Goal: Task Accomplishment & Management: Complete application form

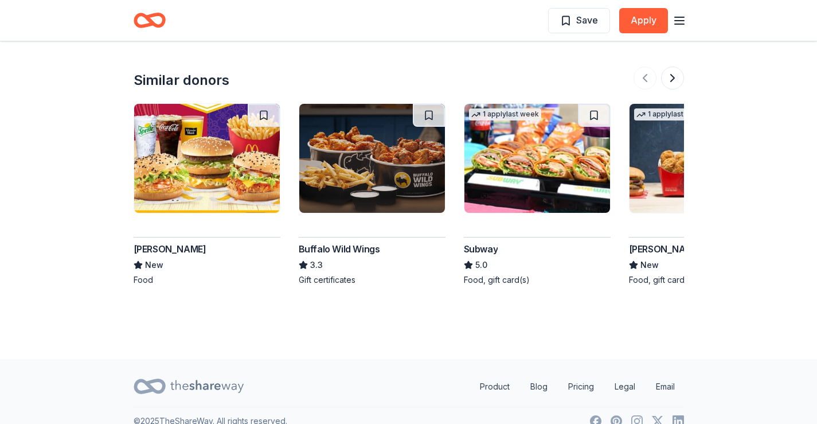
scroll to position [1083, 0]
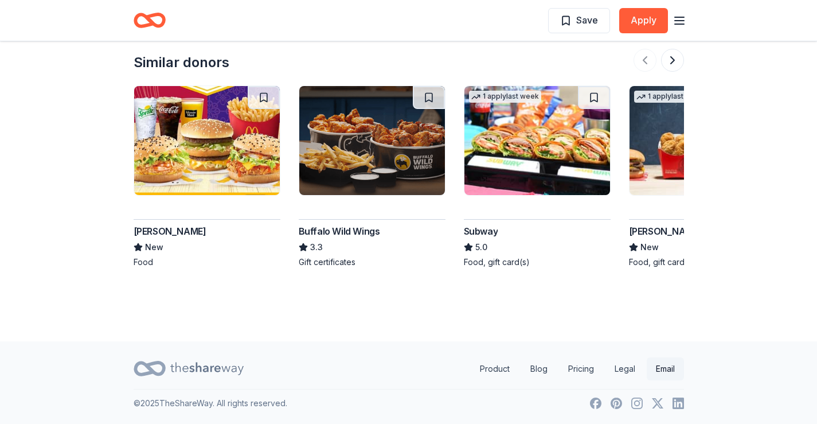
click at [664, 370] on link "Email" at bounding box center [665, 368] width 37 height 23
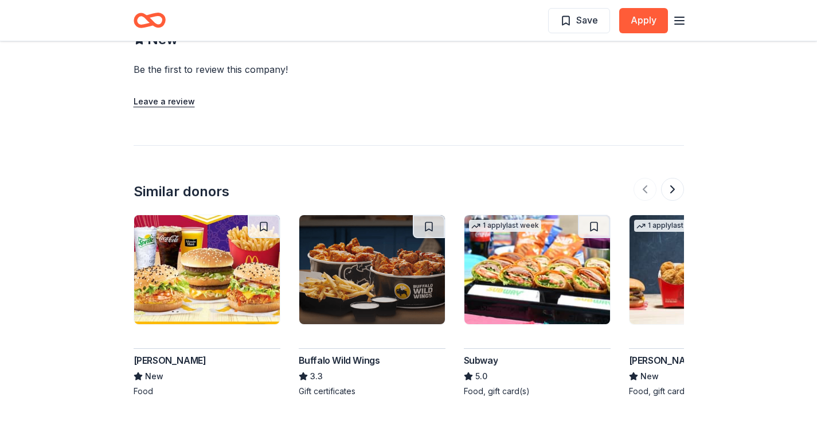
scroll to position [911, 0]
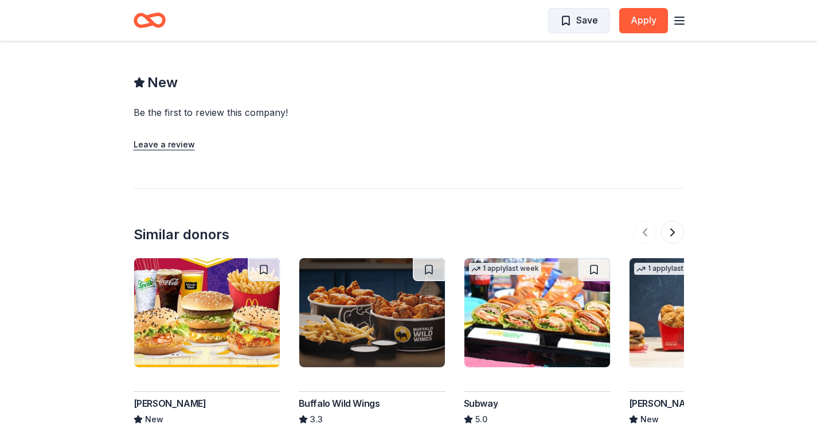
click at [579, 24] on span "Save" at bounding box center [587, 20] width 22 height 15
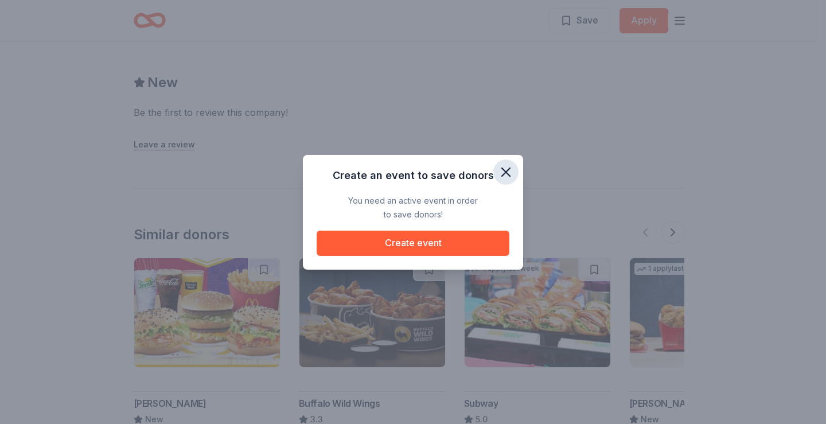
click at [504, 175] on icon "button" at bounding box center [506, 172] width 16 height 16
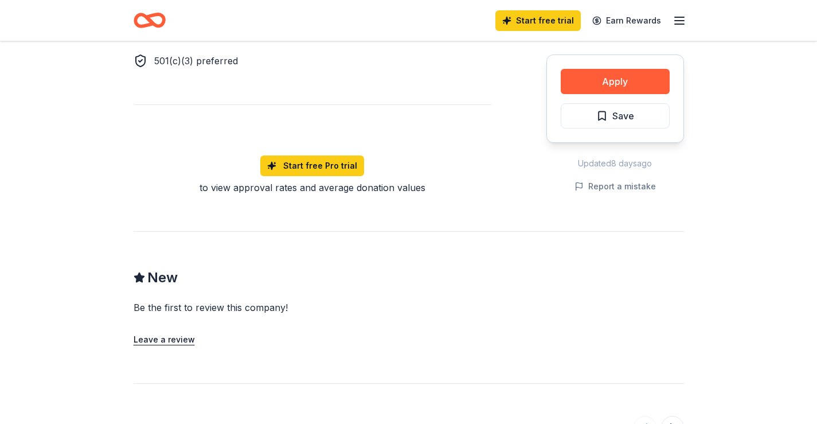
scroll to position [624, 0]
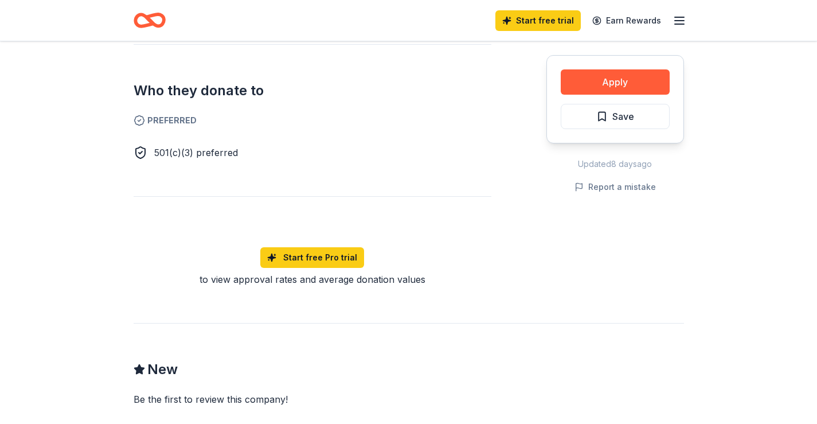
click at [680, 21] on line "button" at bounding box center [679, 21] width 9 height 0
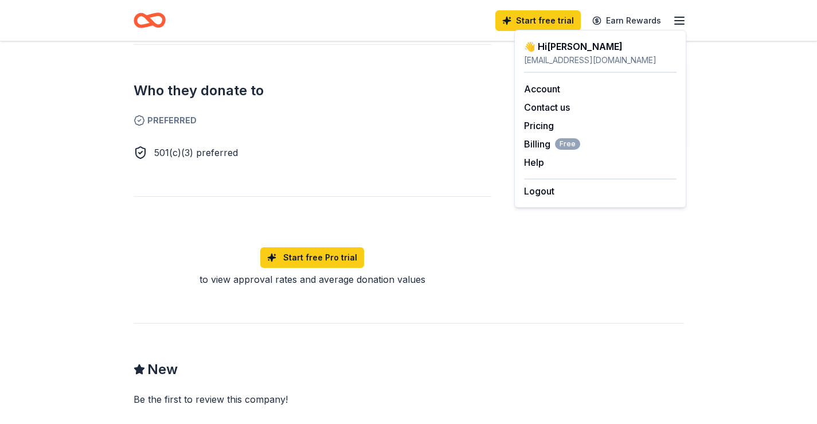
click at [578, 62] on div "[EMAIL_ADDRESS][DOMAIN_NAME]" at bounding box center [600, 60] width 153 height 14
click at [545, 90] on link "Account" at bounding box center [542, 88] width 36 height 11
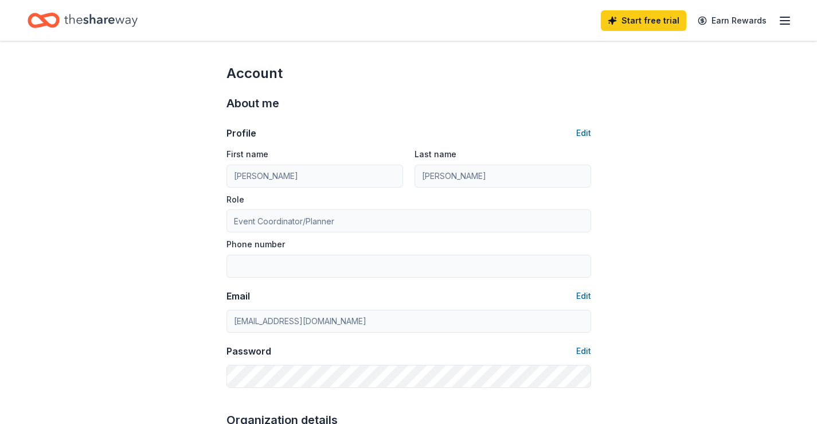
click at [783, 18] on icon "button" at bounding box center [785, 21] width 14 height 14
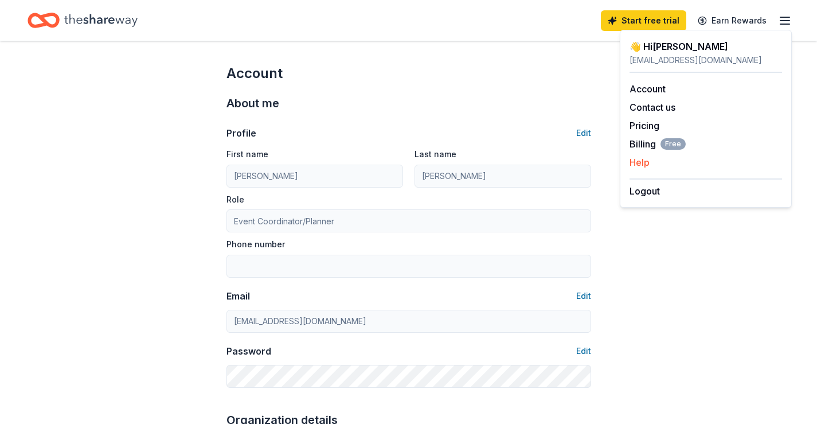
click at [674, 157] on div "Help" at bounding box center [706, 162] width 153 height 14
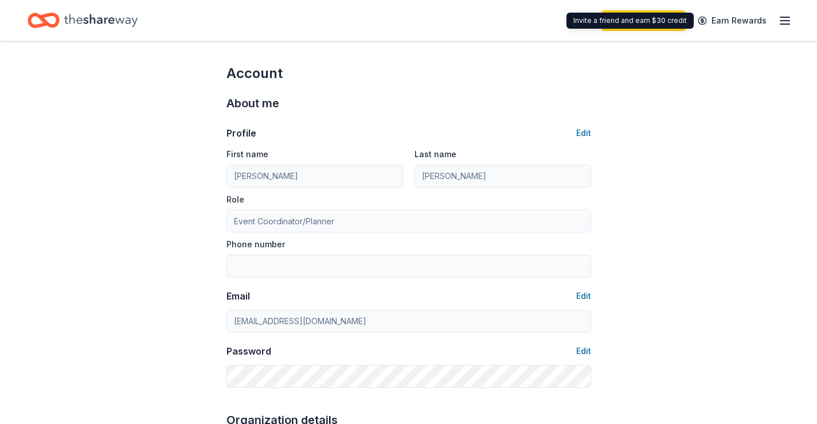
click at [671, 23] on div "Invite a friend and earn $30 credit Invite a friend and earn $30 credit" at bounding box center [630, 21] width 127 height 16
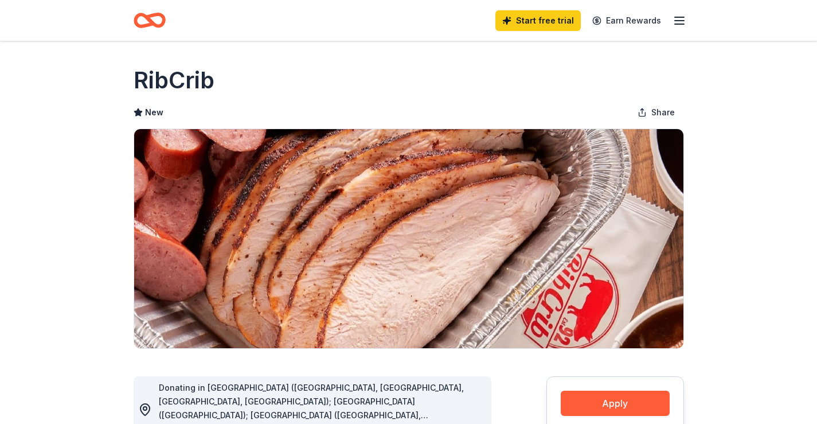
click at [681, 21] on icon "button" at bounding box center [680, 21] width 14 height 14
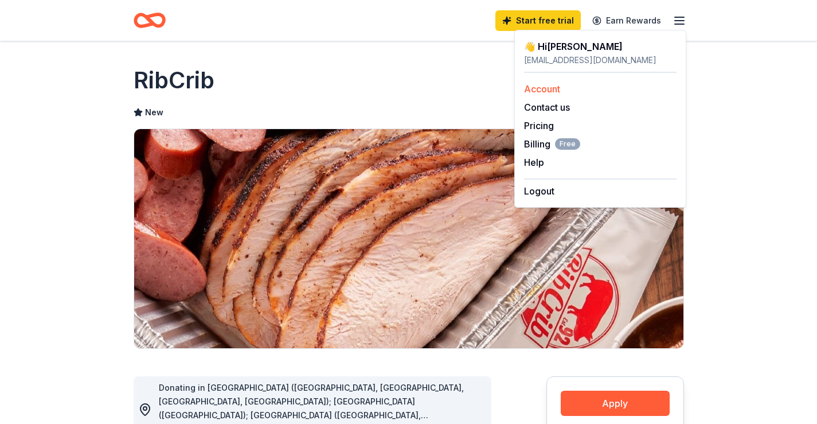
click at [542, 89] on link "Account" at bounding box center [542, 88] width 36 height 11
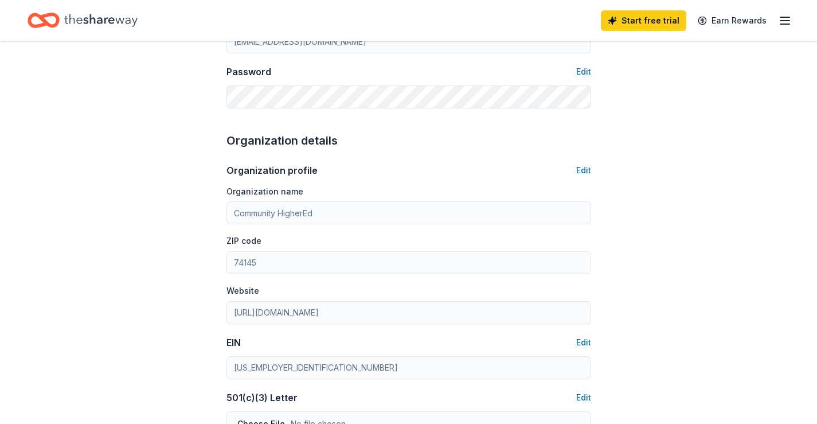
scroll to position [266, 0]
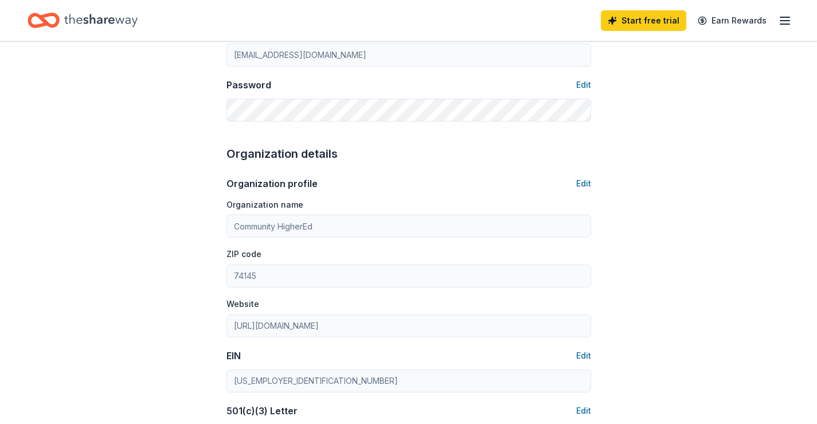
click at [542, 92] on div "Password Edit" at bounding box center [409, 100] width 365 height 44
click at [758, 97] on div "Account About me Profile Edit First name [PERSON_NAME] Last name [PERSON_NAME] …" at bounding box center [408, 287] width 817 height 1025
click at [760, 83] on div "Account About me Profile Edit First name [PERSON_NAME] Last name [PERSON_NAME] …" at bounding box center [408, 287] width 817 height 1025
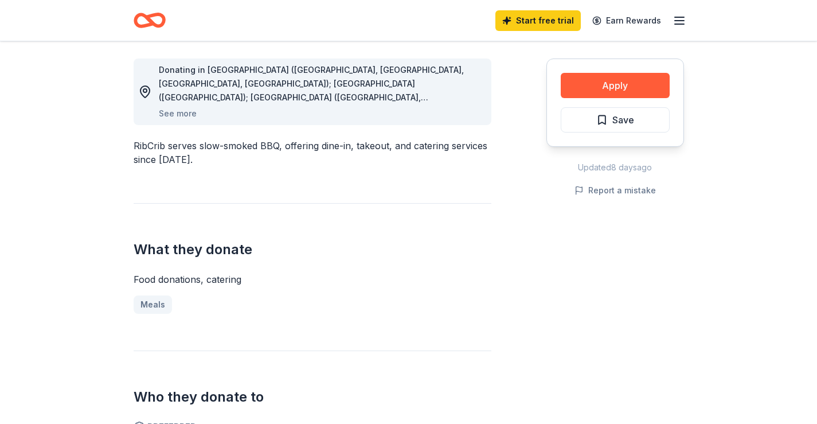
scroll to position [401, 0]
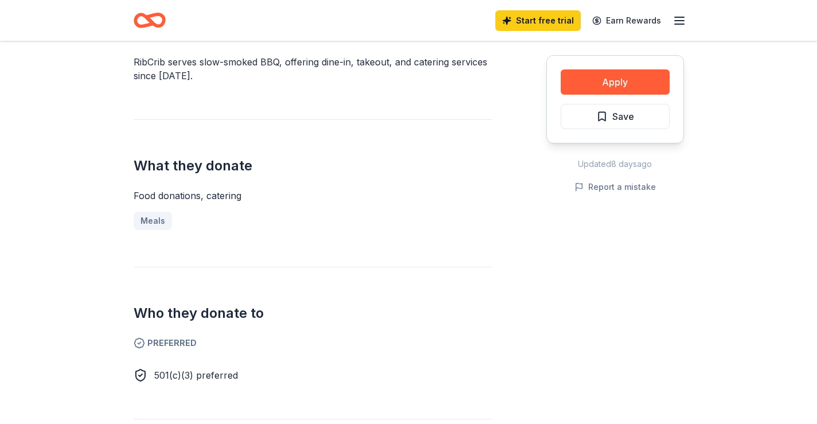
click at [152, 220] on div "Meals" at bounding box center [313, 221] width 358 height 18
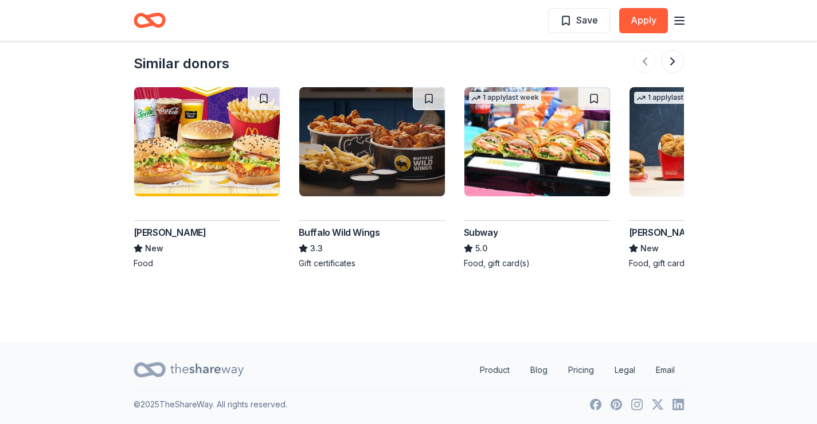
scroll to position [1083, 0]
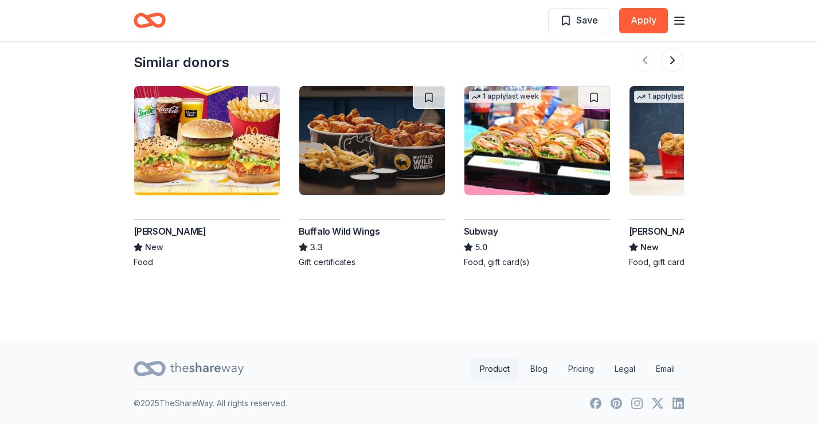
click at [493, 368] on link "Product" at bounding box center [495, 368] width 48 height 23
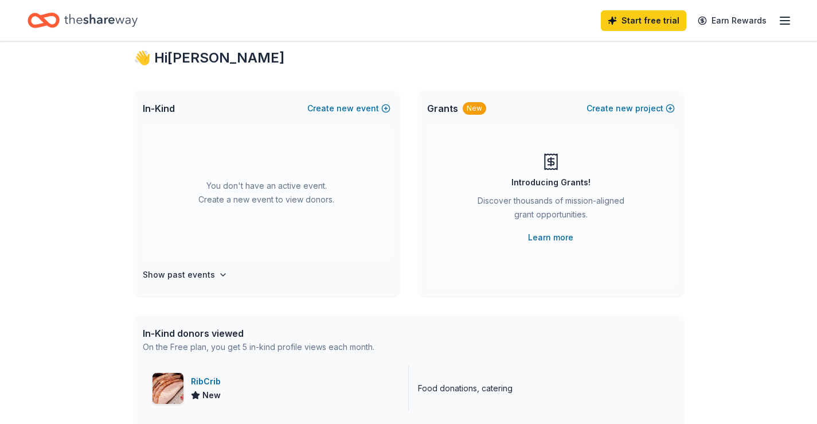
scroll to position [115, 0]
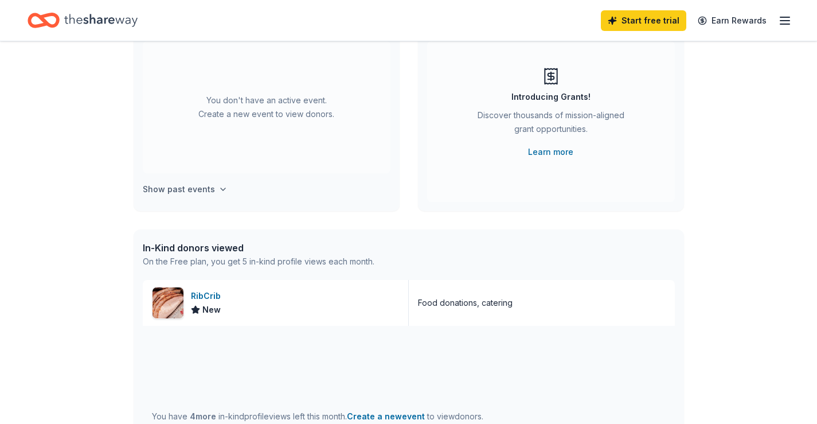
click at [218, 187] on icon "button" at bounding box center [222, 189] width 9 height 9
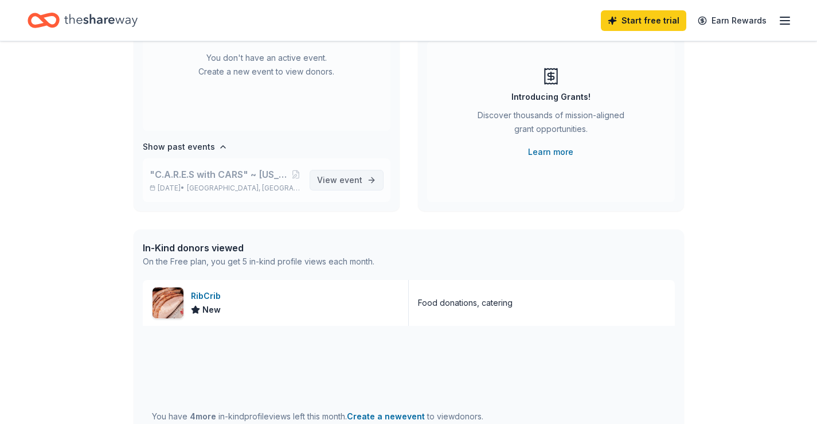
click at [359, 181] on link "View event" at bounding box center [347, 180] width 74 height 21
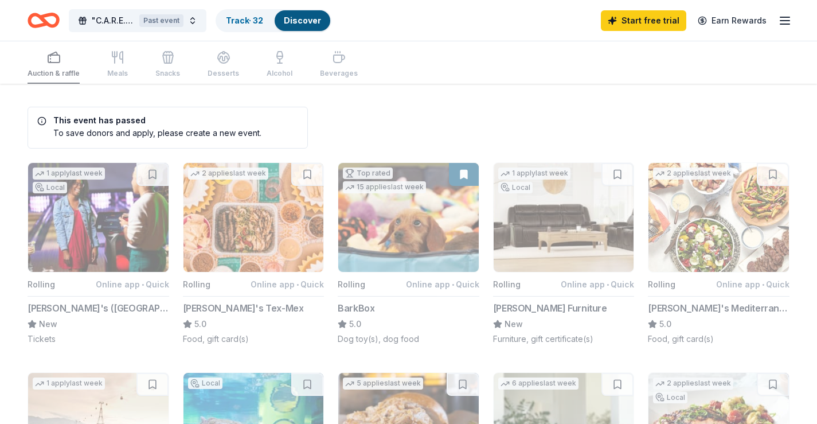
click at [56, 63] on div "Auction & raffle Meals Snacks Desserts Alcohol Beverages" at bounding box center [193, 65] width 330 height 38
click at [335, 63] on div "Auction & raffle Meals Snacks Desserts Alcohol Beverages" at bounding box center [193, 65] width 330 height 38
click at [270, 71] on div "Auction & raffle Meals Snacks Desserts Alcohol Beverages" at bounding box center [193, 65] width 330 height 38
click at [755, 19] on link "Earn Rewards" at bounding box center [732, 20] width 83 height 21
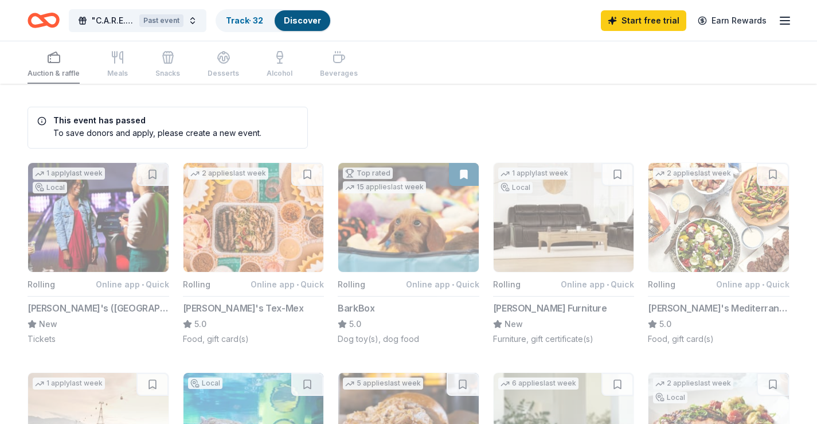
click at [779, 16] on icon "button" at bounding box center [785, 21] width 14 height 14
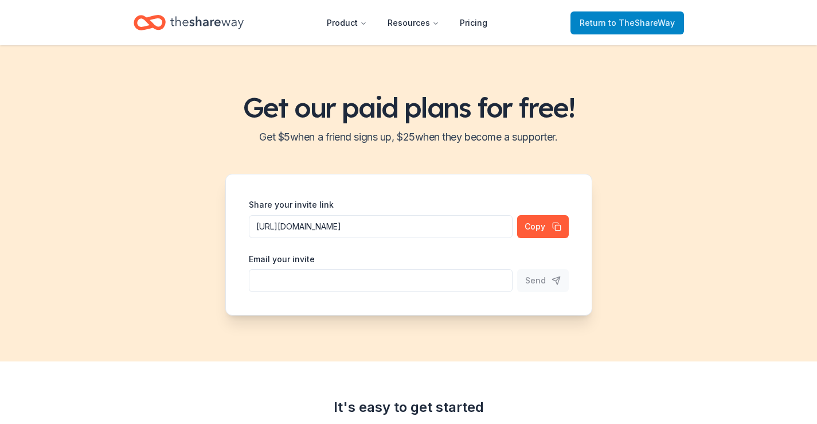
click at [604, 24] on span "Return to TheShareWay" at bounding box center [627, 23] width 95 height 14
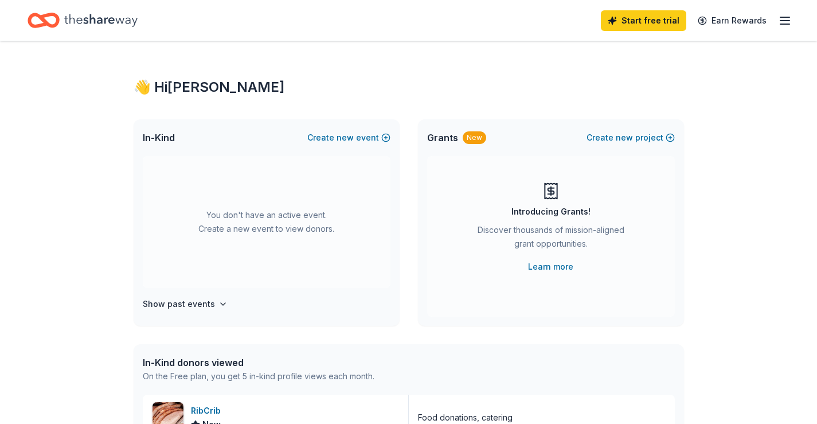
click at [290, 219] on div "You don't have an active event. Create a new event to view donors." at bounding box center [267, 222] width 248 height 132
click at [347, 136] on span "new" at bounding box center [345, 138] width 17 height 14
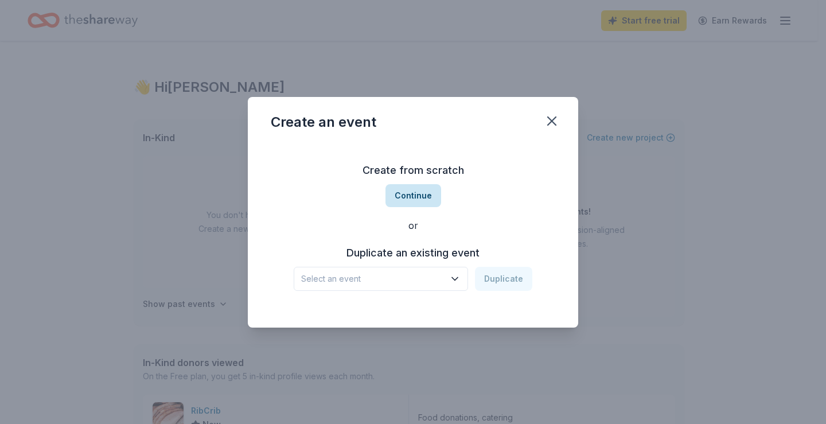
click at [418, 196] on button "Continue" at bounding box center [413, 195] width 56 height 23
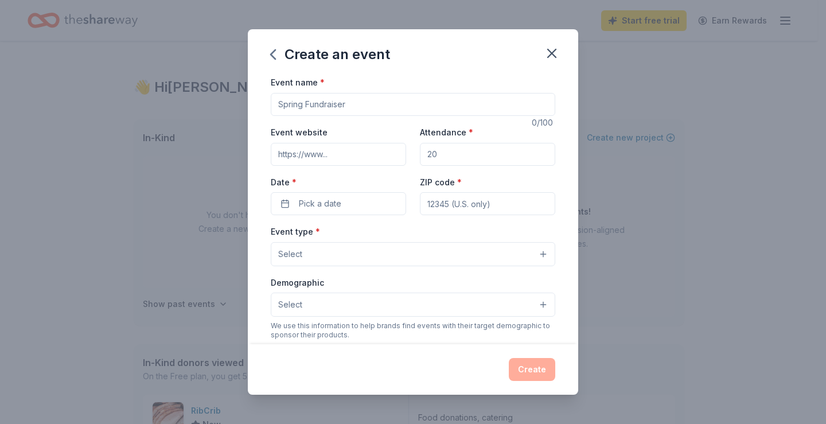
click at [323, 104] on input "Event name *" at bounding box center [413, 104] width 284 height 23
click at [432, 156] on input "Attendance *" at bounding box center [487, 154] width 135 height 23
type input "70"
click at [283, 101] on input "Event name *" at bounding box center [413, 104] width 284 height 23
click at [339, 105] on input "Cheers ti the T0Year" at bounding box center [413, 104] width 284 height 23
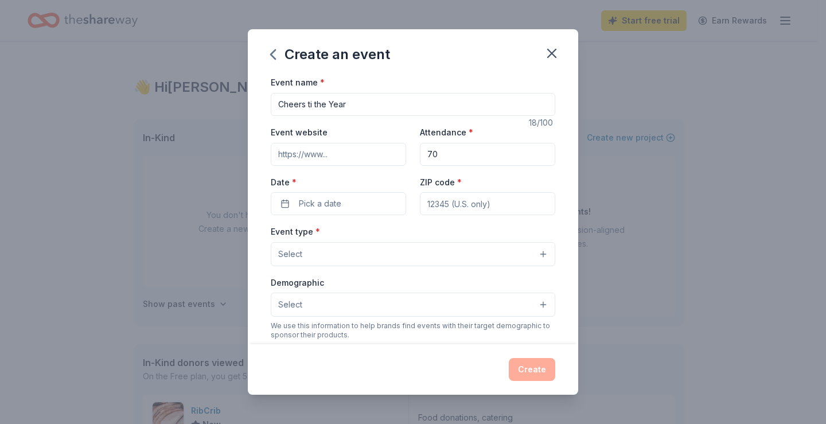
click at [311, 101] on input "Cheers ti the Year" at bounding box center [413, 104] width 284 height 23
type input "Cheers to the Year"
click at [557, 53] on icon "button" at bounding box center [552, 53] width 16 height 16
